Goal: Task Accomplishment & Management: Manage account settings

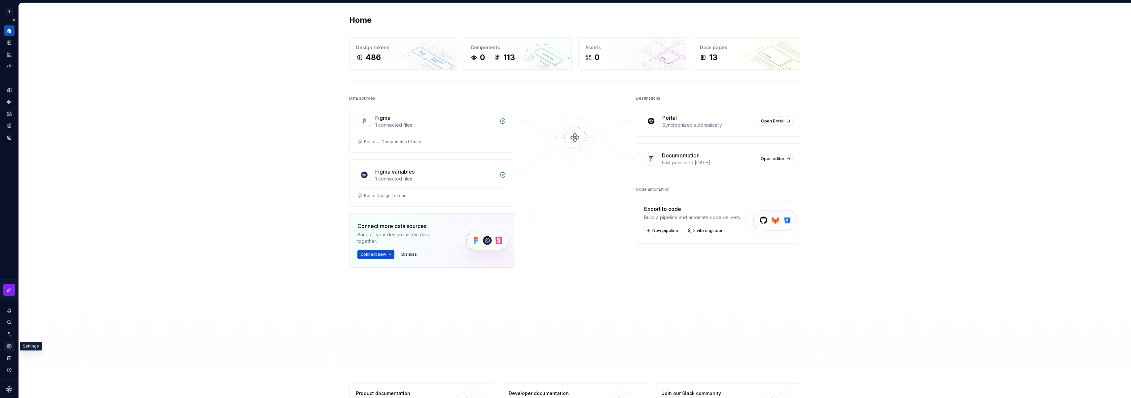
click at [12, 347] on icon "Settings" at bounding box center [9, 347] width 6 height 6
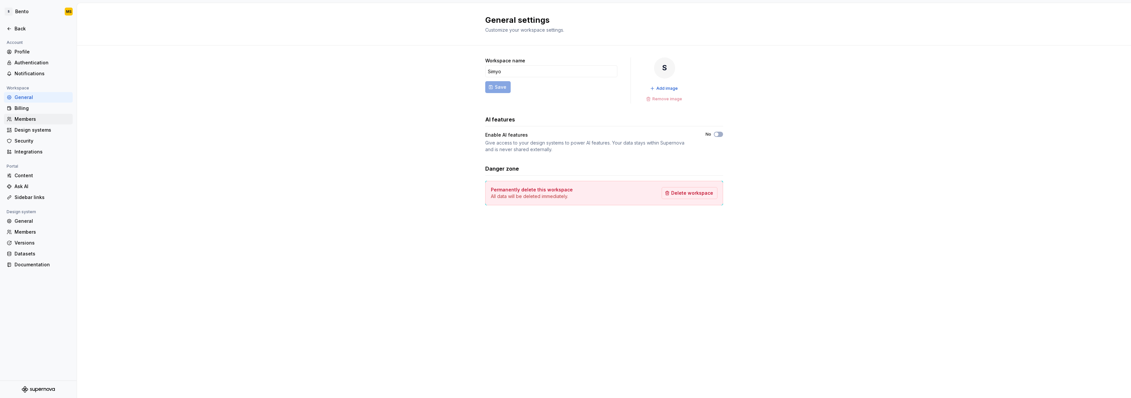
click at [28, 119] on div "Members" at bounding box center [42, 119] width 55 height 7
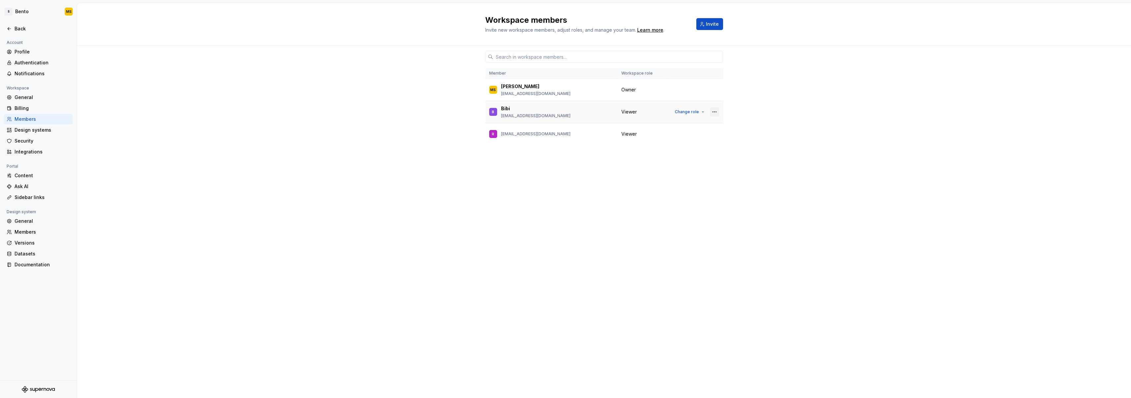
click at [714, 111] on button "button" at bounding box center [714, 111] width 9 height 9
click at [677, 138] on div "Remove from workspace" at bounding box center [673, 138] width 57 height 7
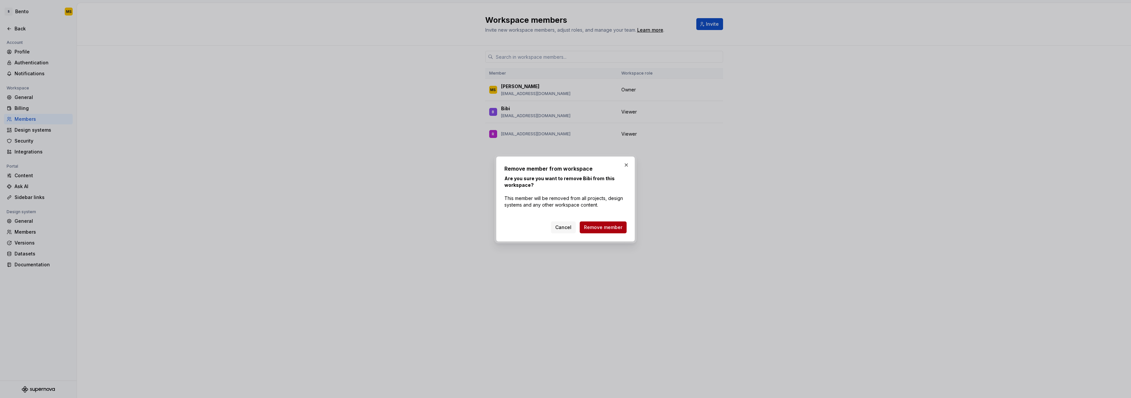
click at [615, 229] on span "Remove member" at bounding box center [603, 227] width 38 height 7
